Goal: Navigation & Orientation: Find specific page/section

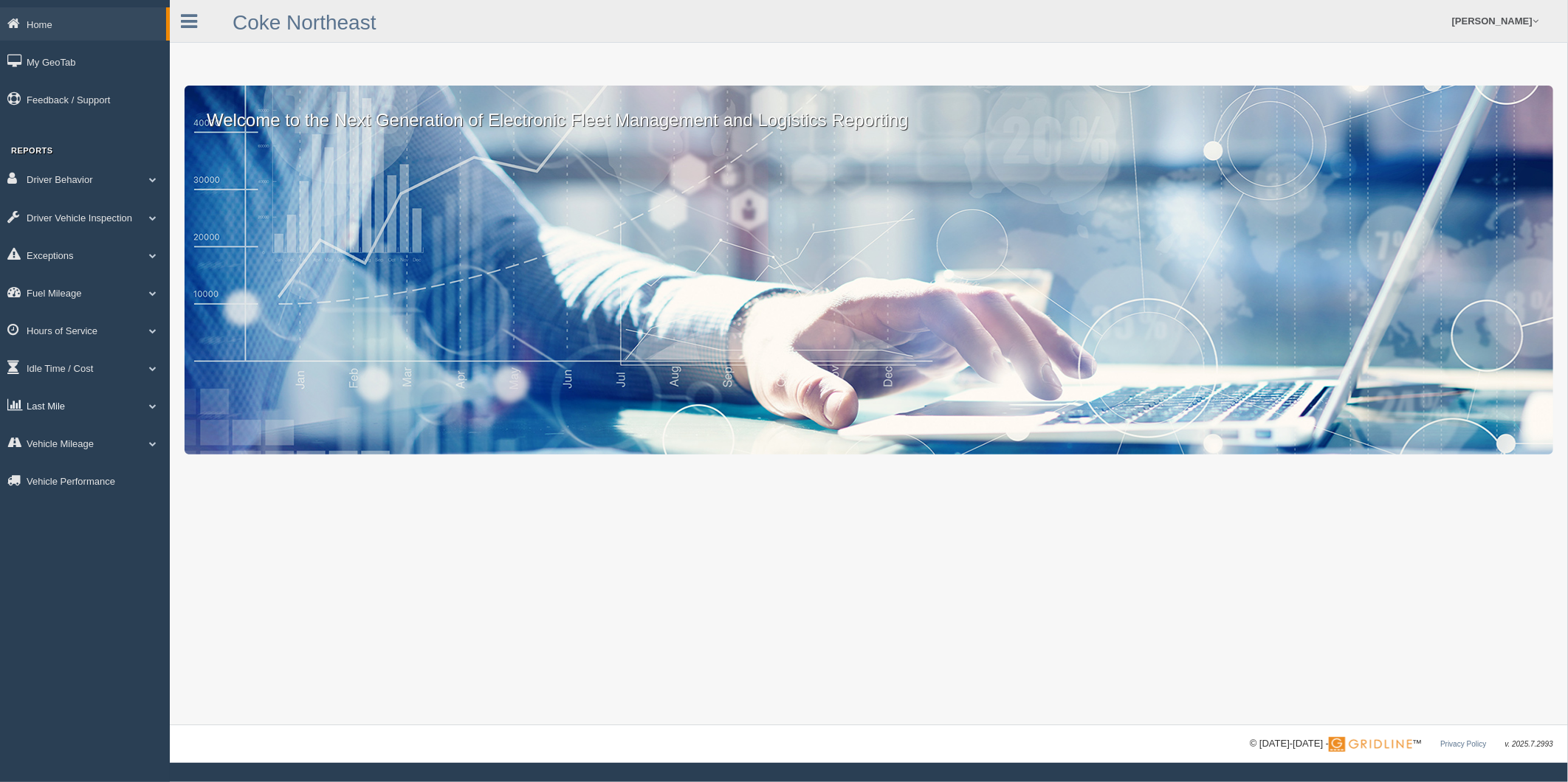
click at [150, 409] on span at bounding box center [153, 405] width 19 height 7
click at [75, 451] on link "Planned Vs Actual" at bounding box center [96, 440] width 140 height 27
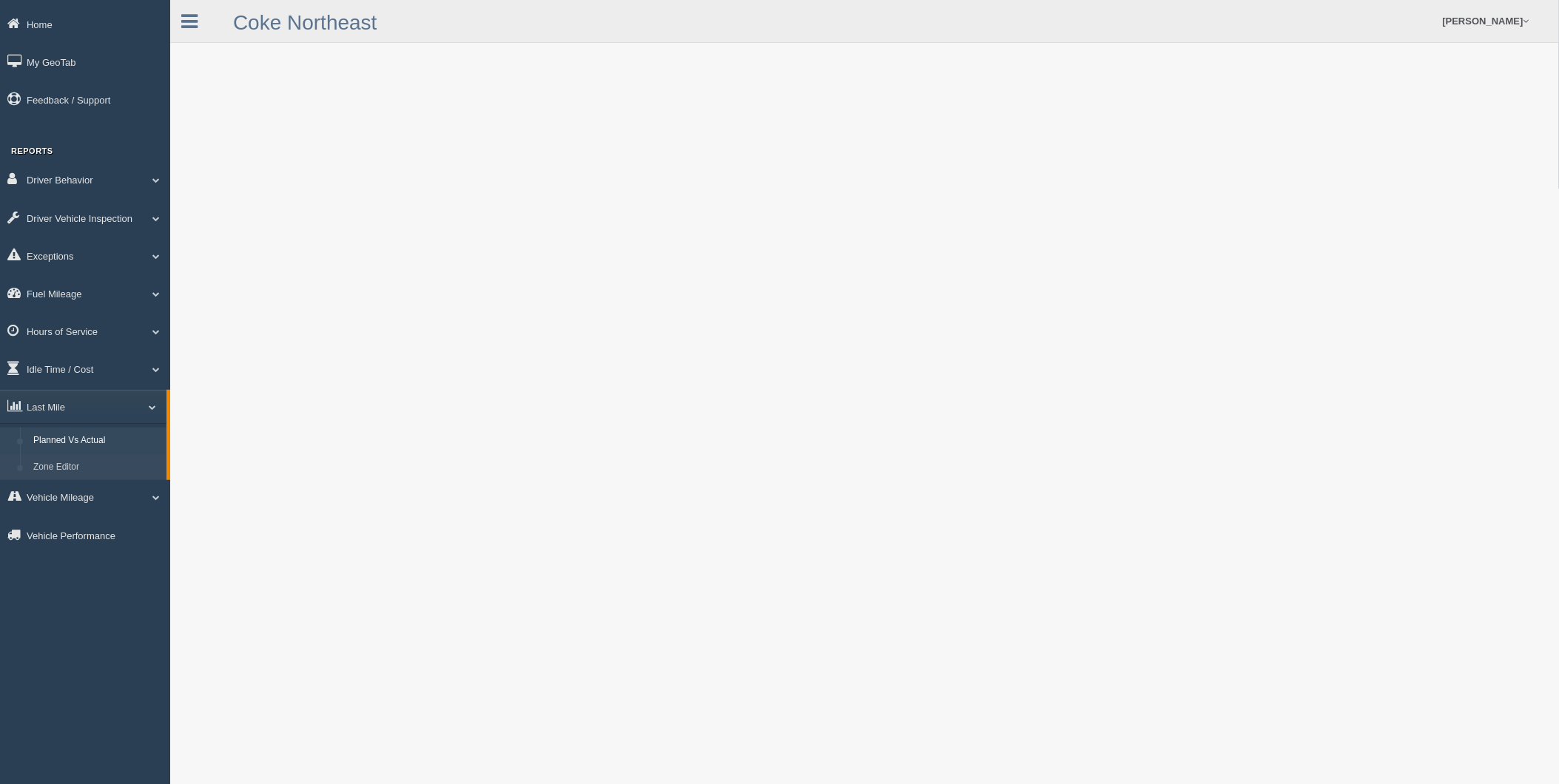
click at [55, 474] on link "Zone Editor" at bounding box center [96, 468] width 140 height 27
